Goal: Information Seeking & Learning: Learn about a topic

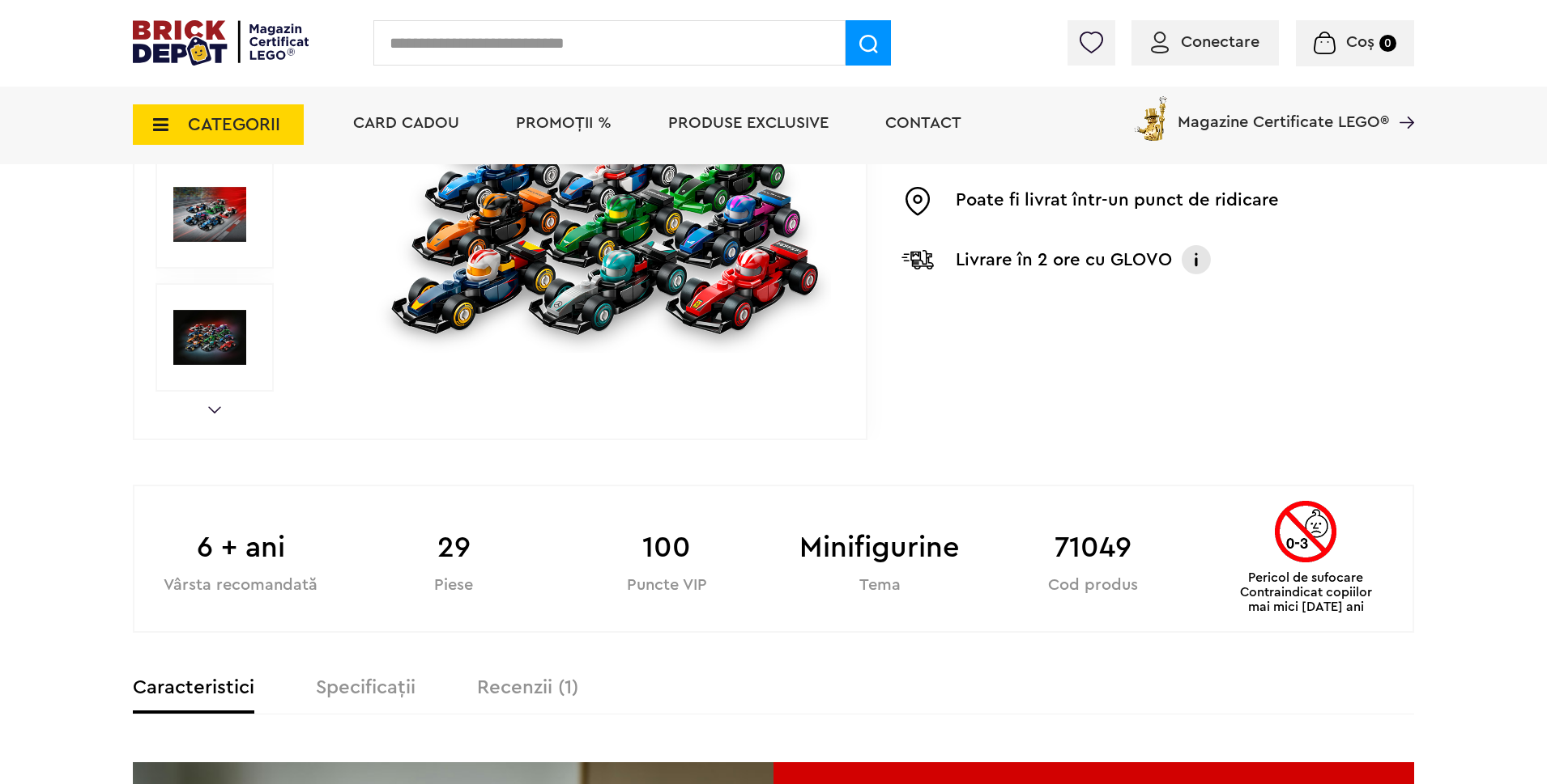
scroll to position [81, 0]
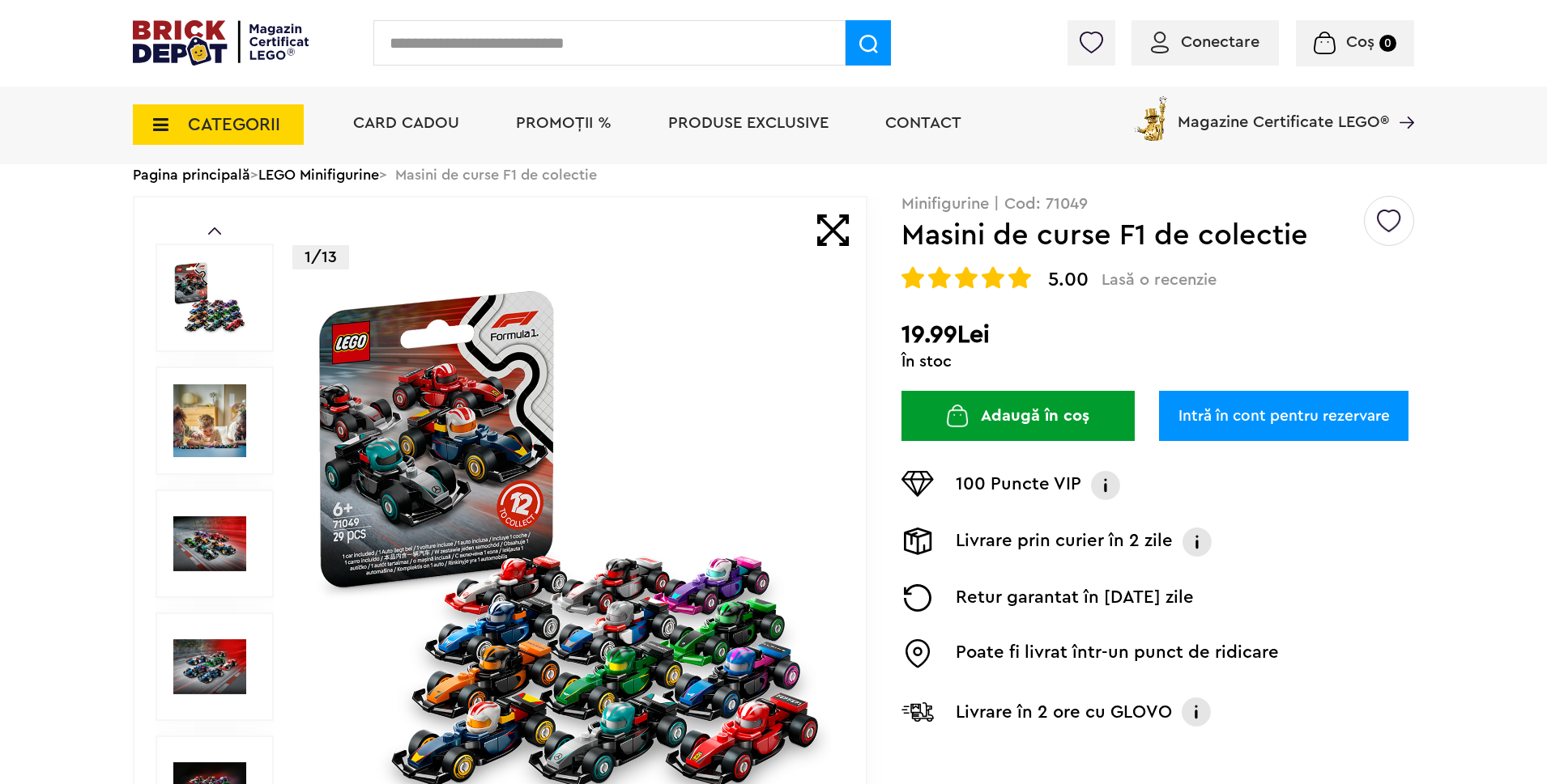
click at [238, 404] on img at bounding box center [210, 421] width 73 height 73
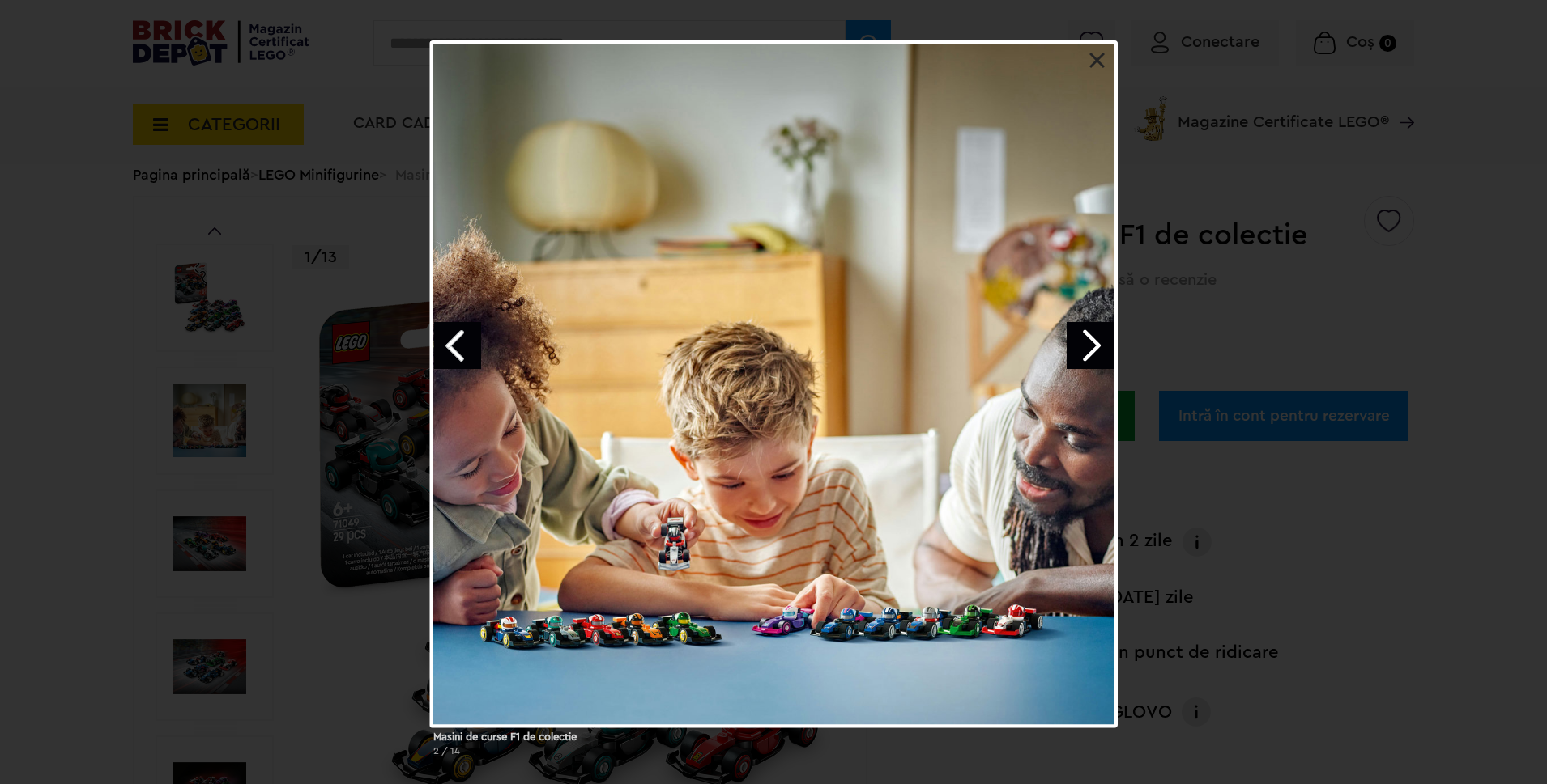
click at [1087, 344] on link "Next image" at bounding box center [1090, 346] width 47 height 47
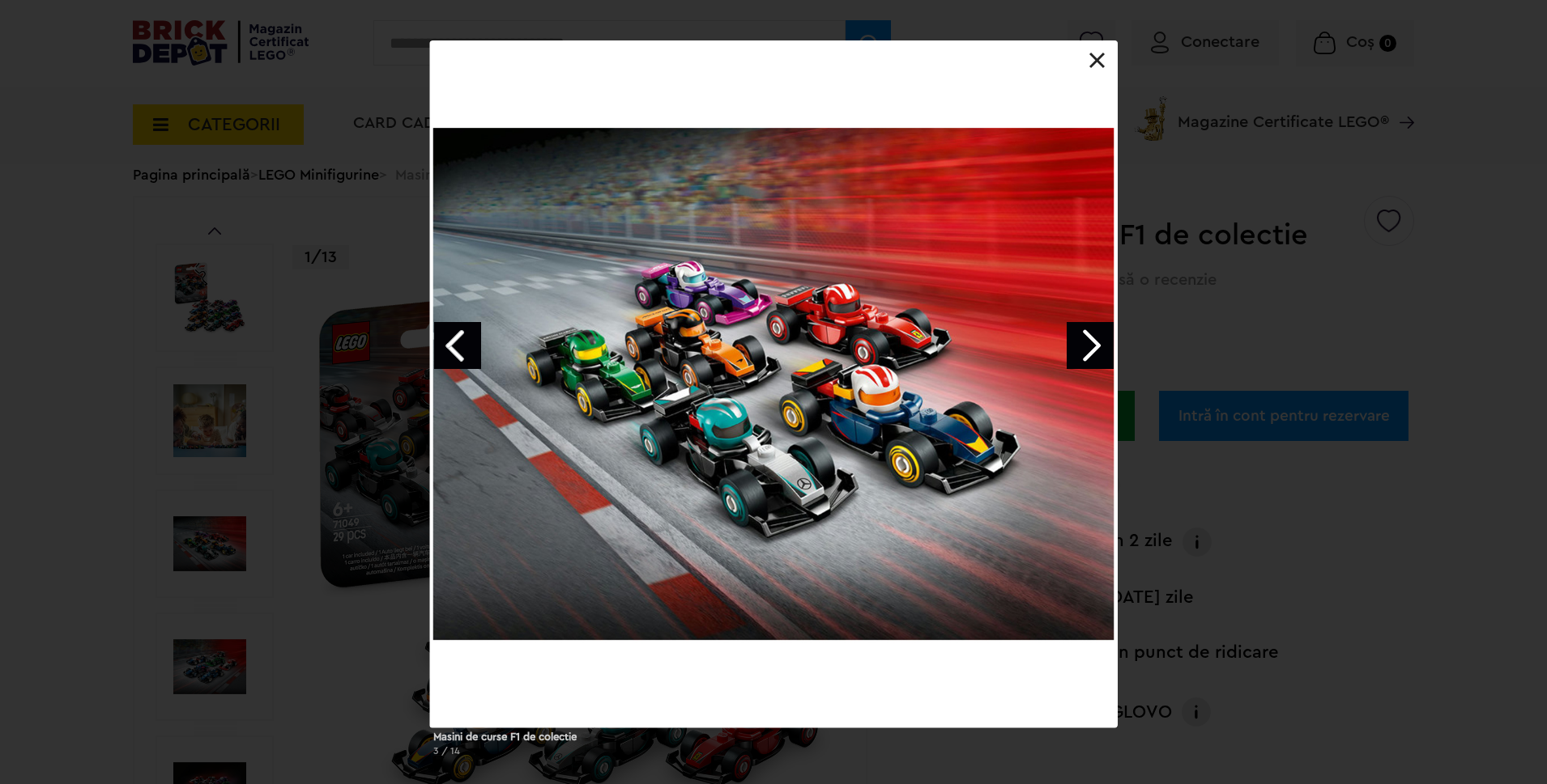
click at [1087, 344] on link "Next image" at bounding box center [1090, 346] width 47 height 47
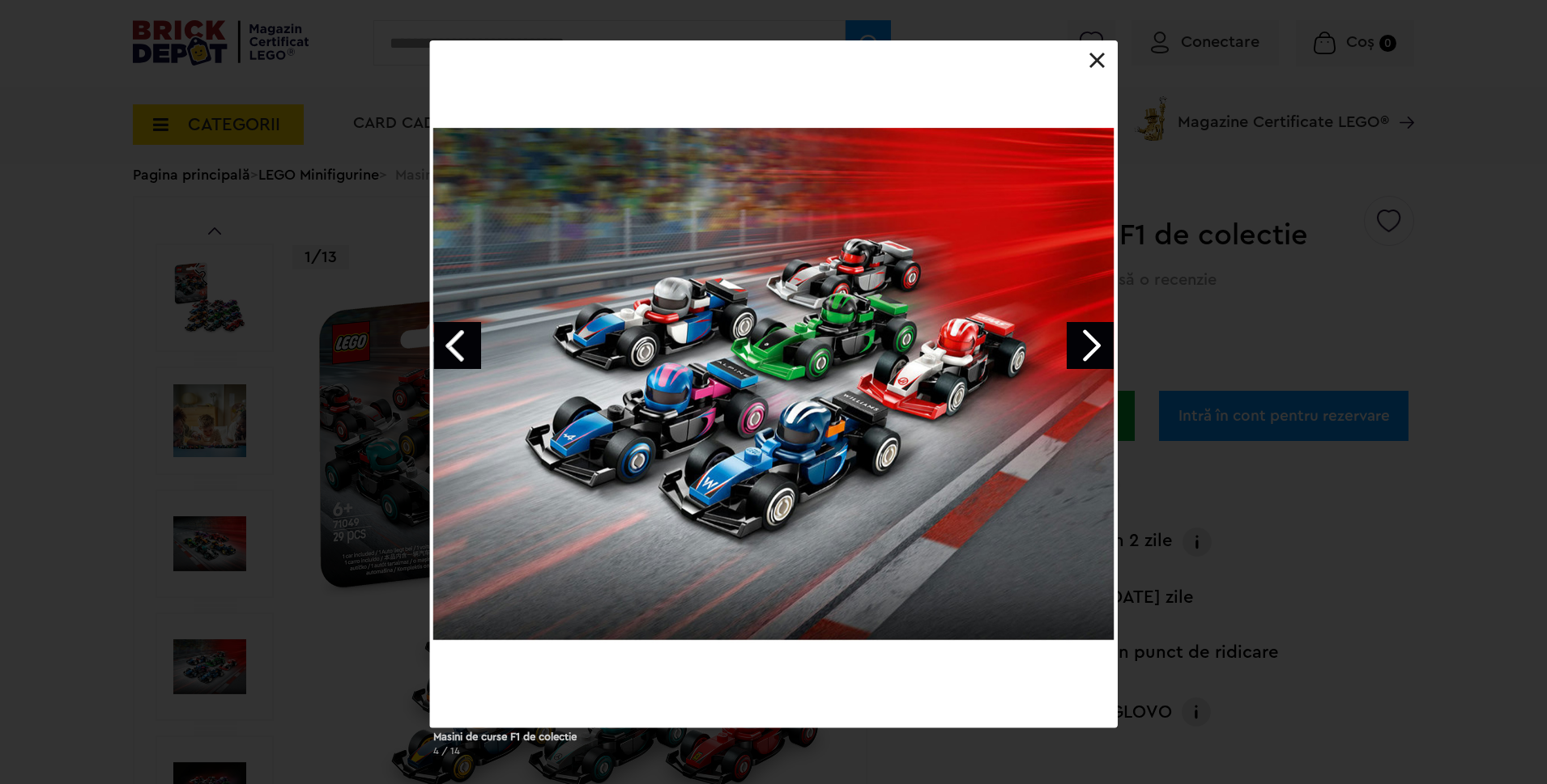
click at [1092, 63] on link at bounding box center [1097, 60] width 16 height 16
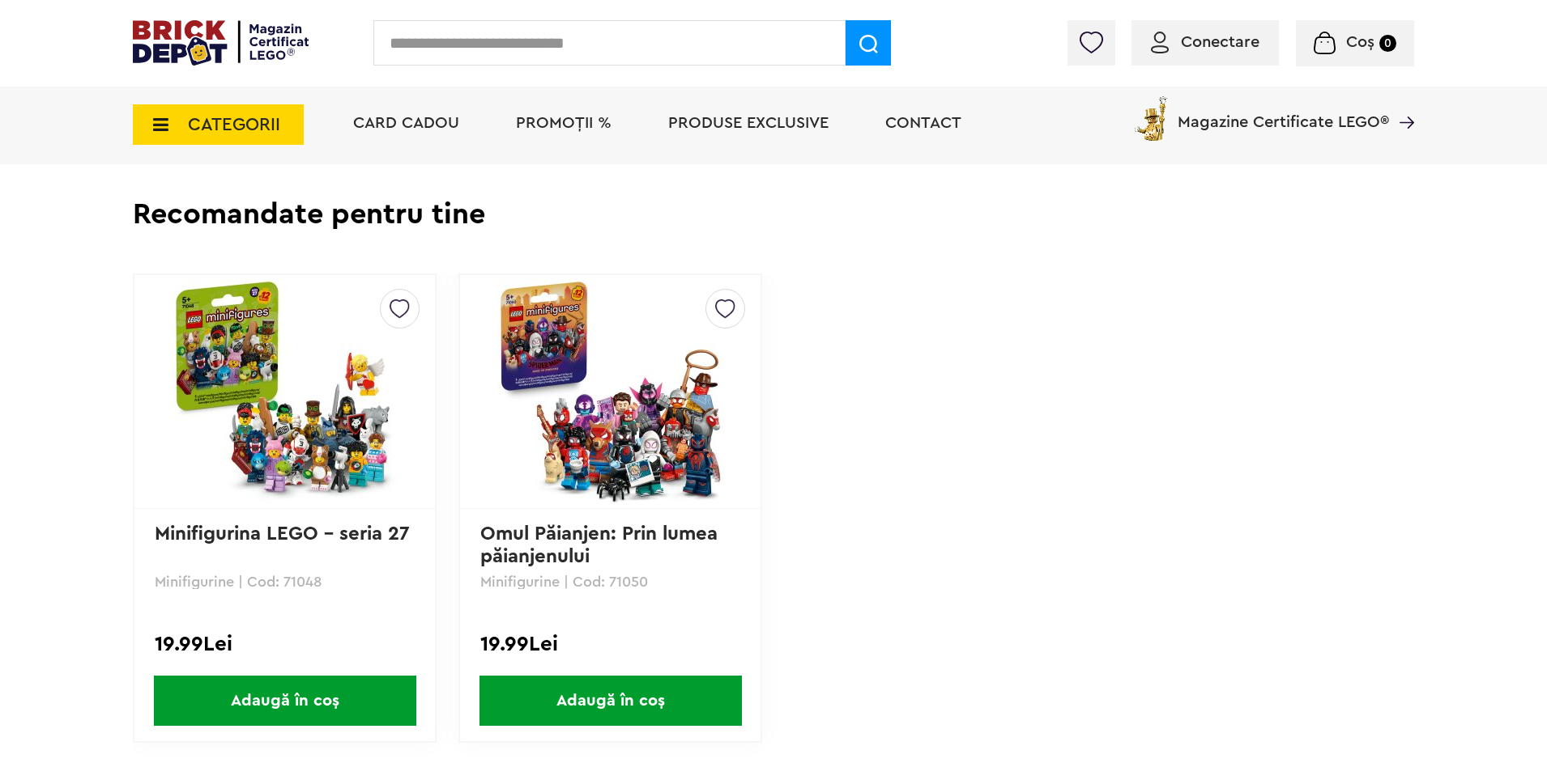
scroll to position [2856, 0]
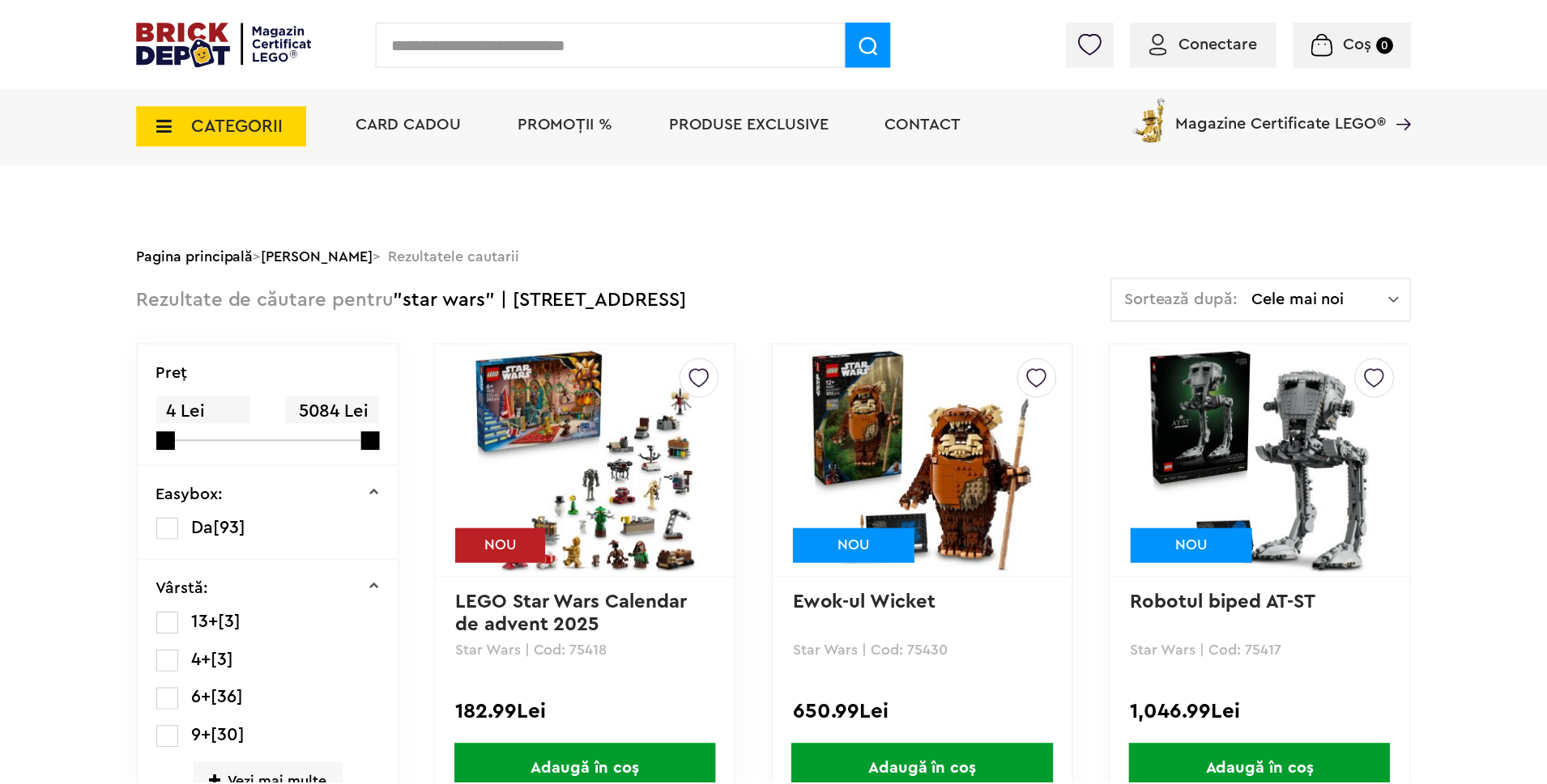
scroll to position [4297, 0]
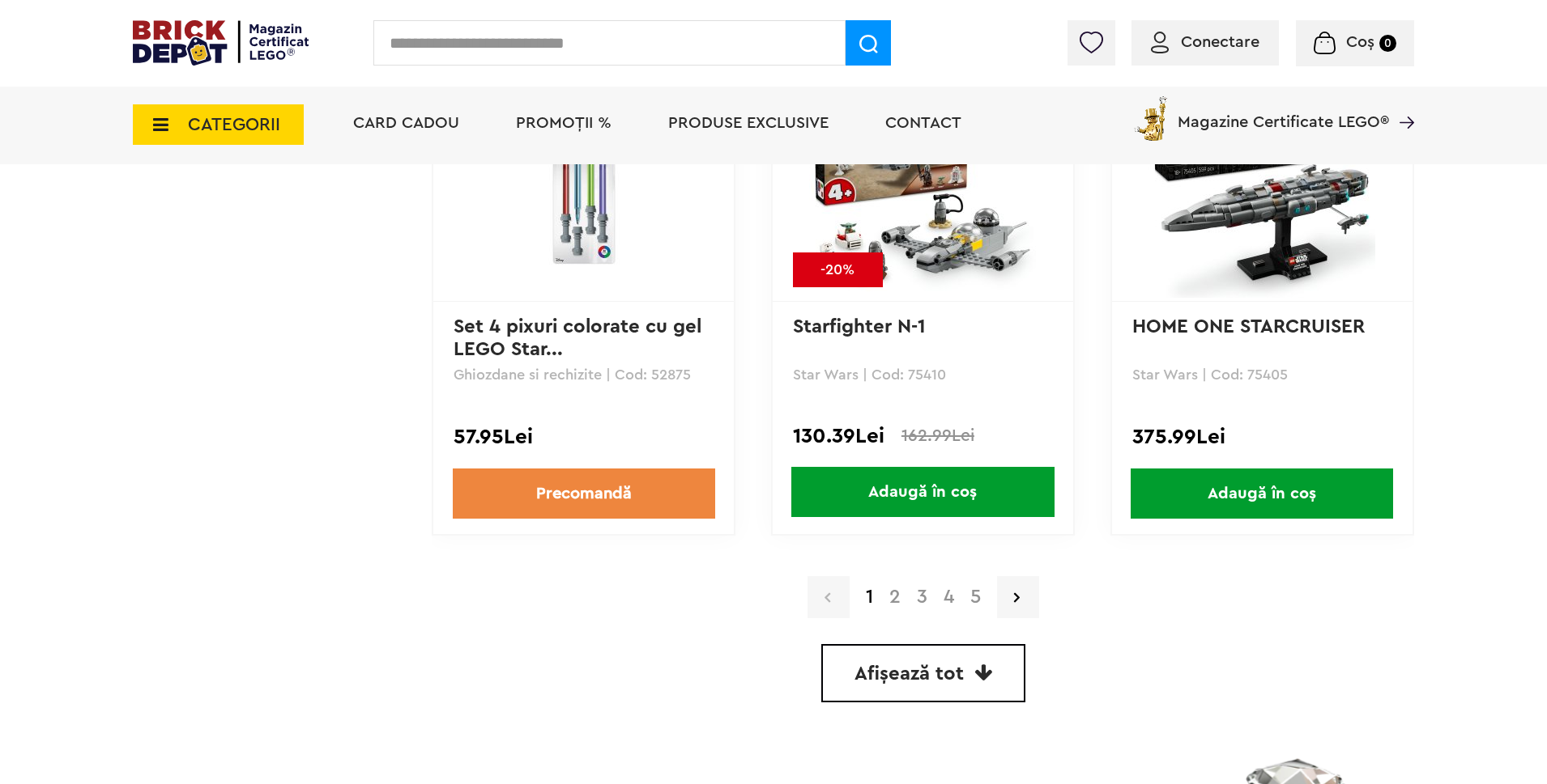
click at [892, 605] on link "2" at bounding box center [895, 597] width 28 height 19
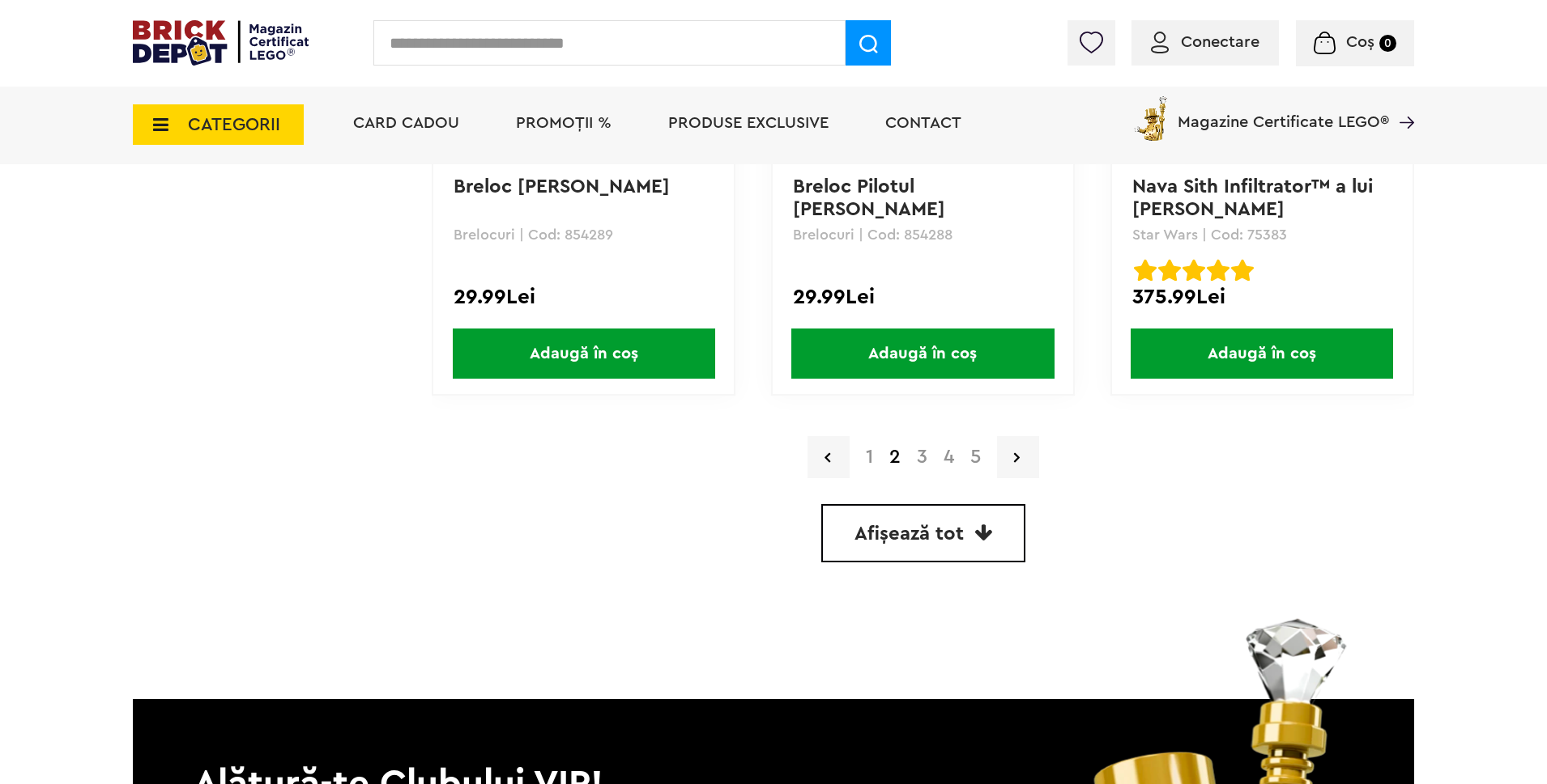
scroll to position [4451, 0]
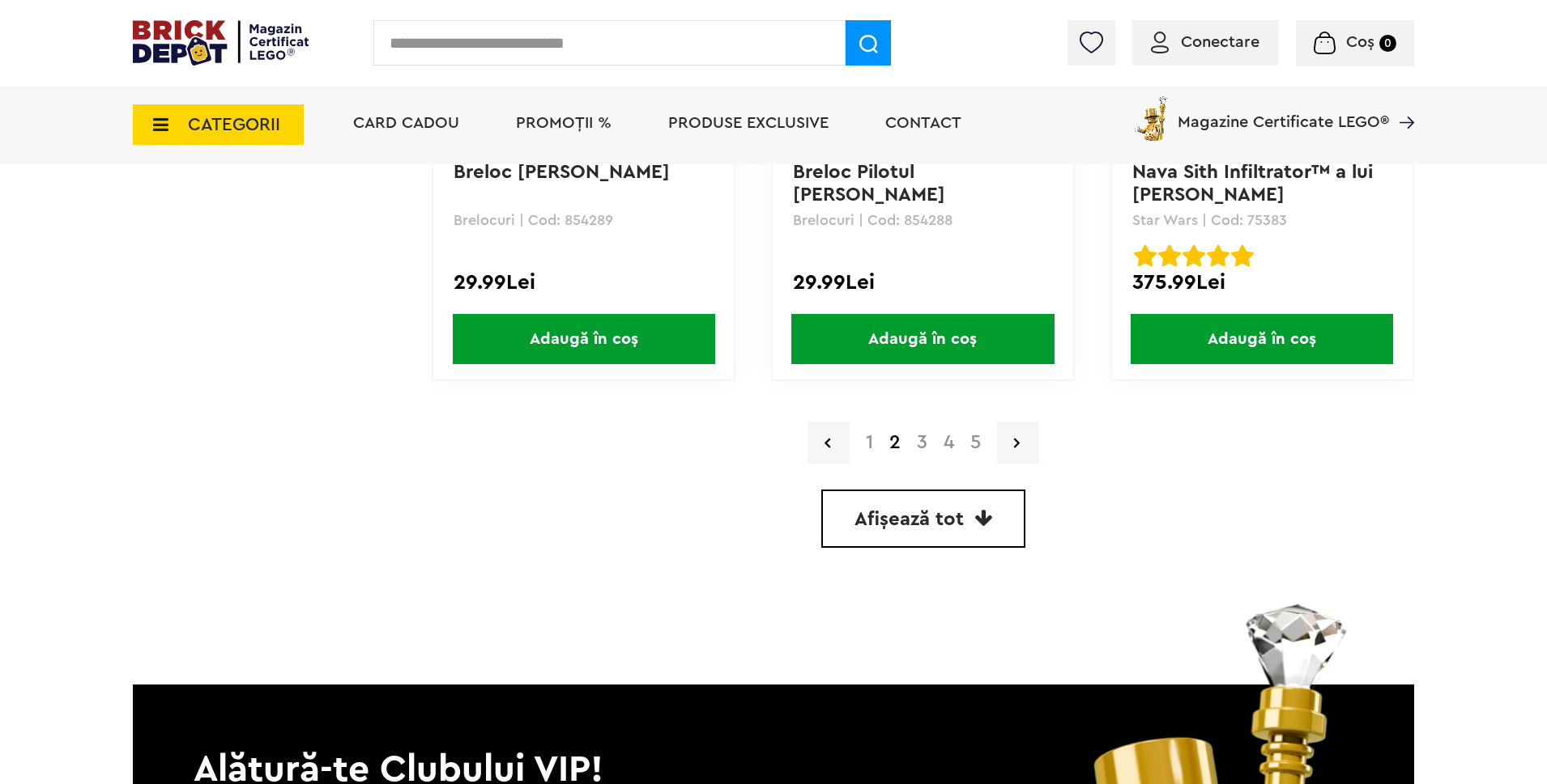
click at [916, 445] on link "3" at bounding box center [922, 442] width 27 height 19
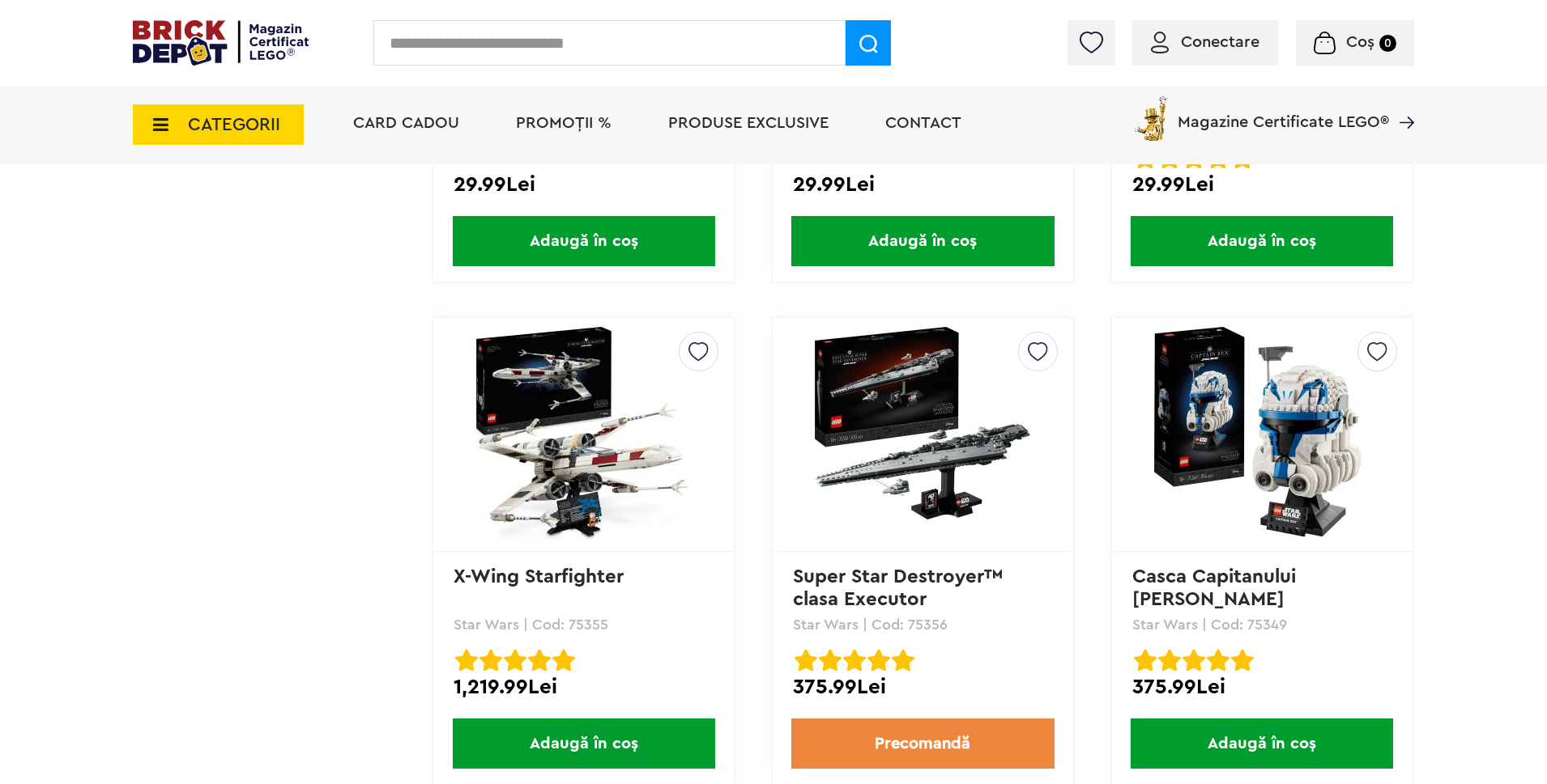
scroll to position [4451, 0]
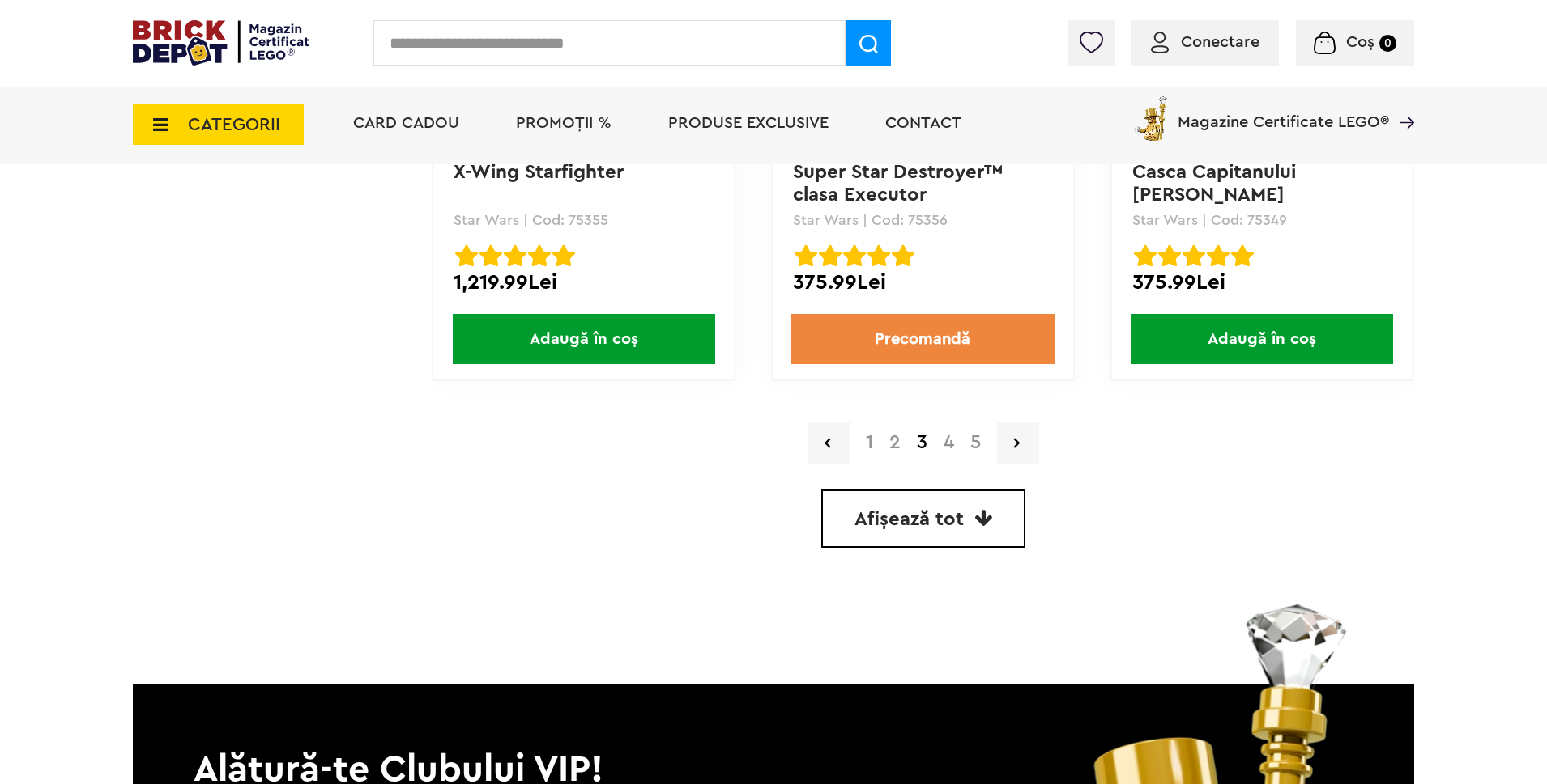
click at [946, 444] on link "4" at bounding box center [949, 442] width 27 height 19
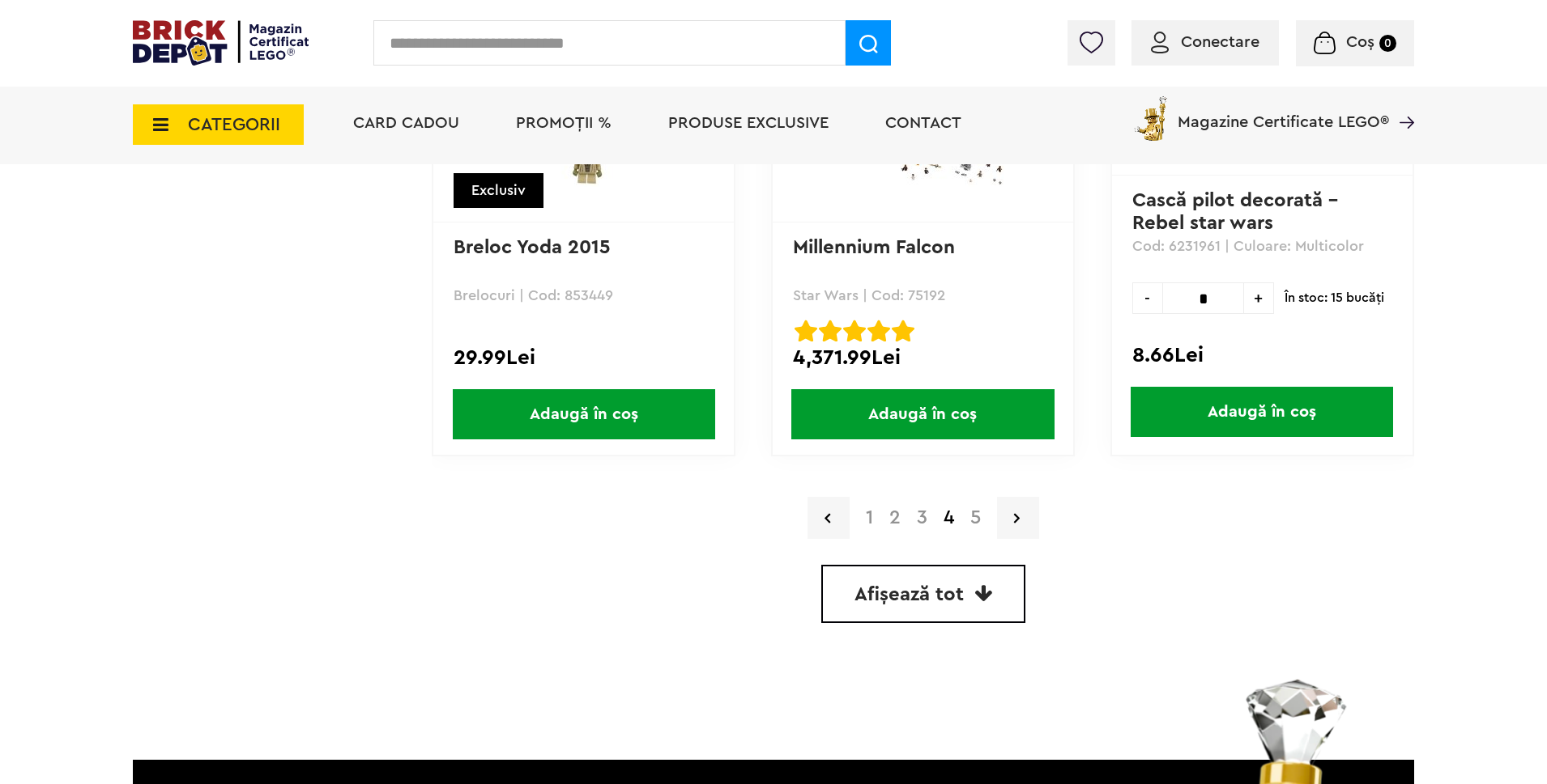
scroll to position [4614, 0]
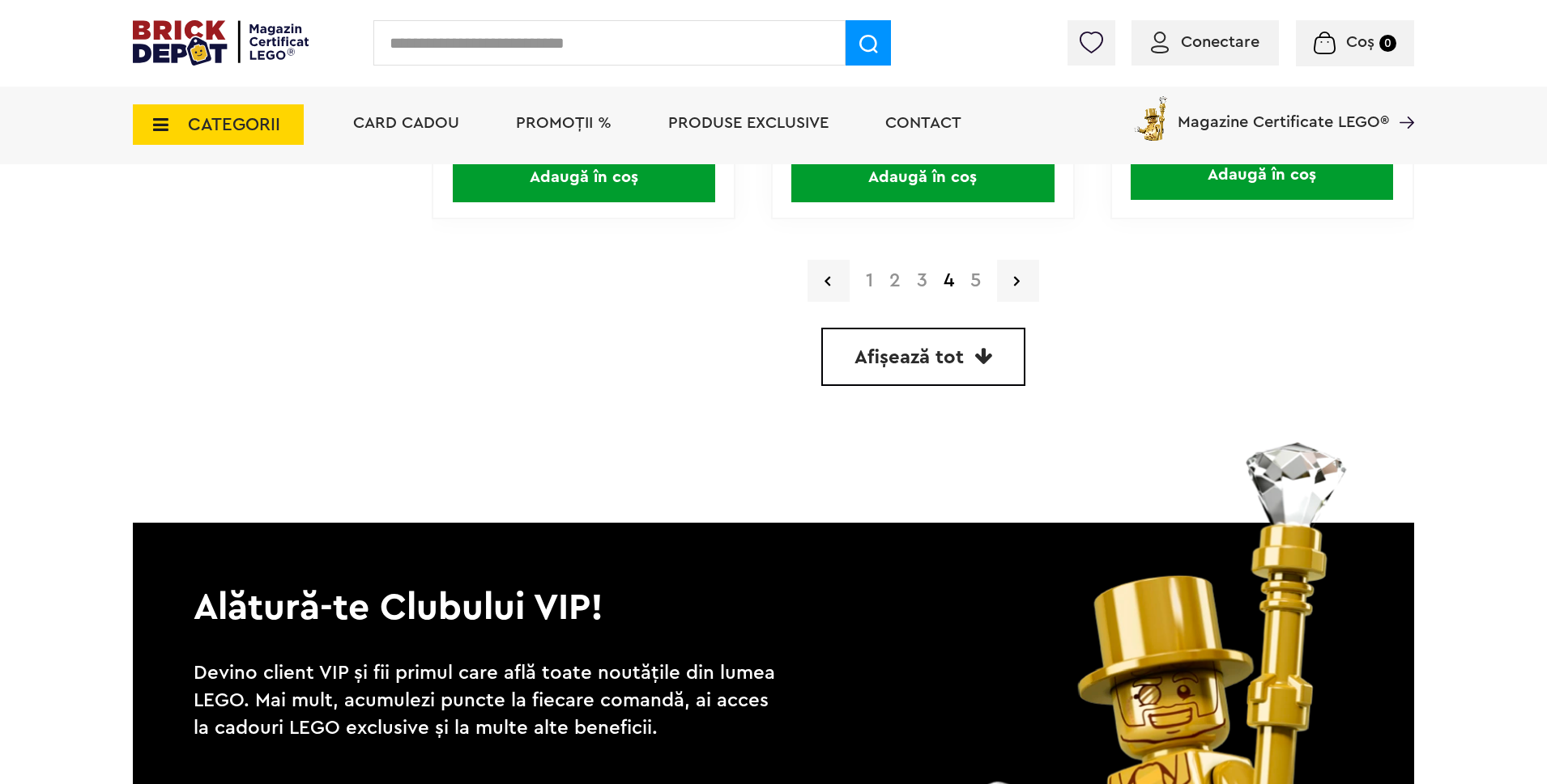
click at [977, 282] on link "5" at bounding box center [976, 280] width 27 height 19
